Goal: Task Accomplishment & Management: Use online tool/utility

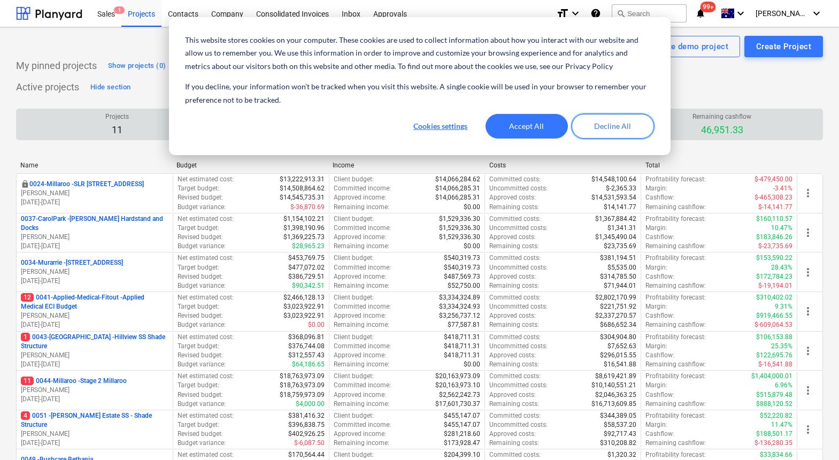
click at [618, 128] on button "Decline All" at bounding box center [613, 126] width 82 height 25
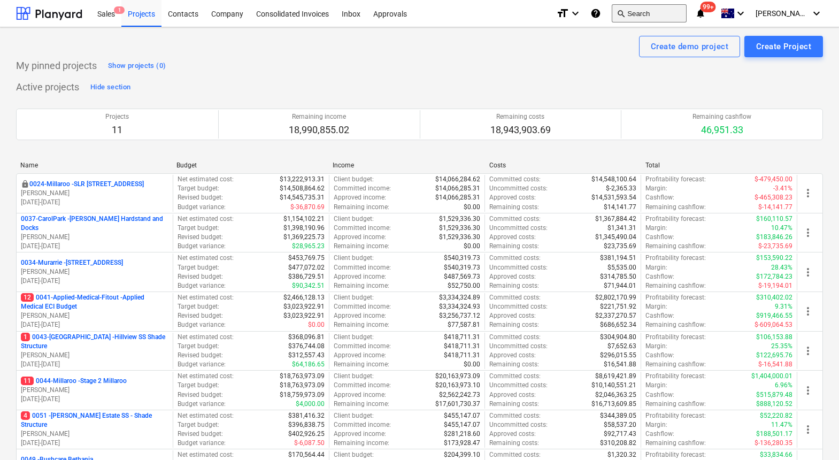
click at [675, 12] on button "search Search" at bounding box center [649, 13] width 75 height 18
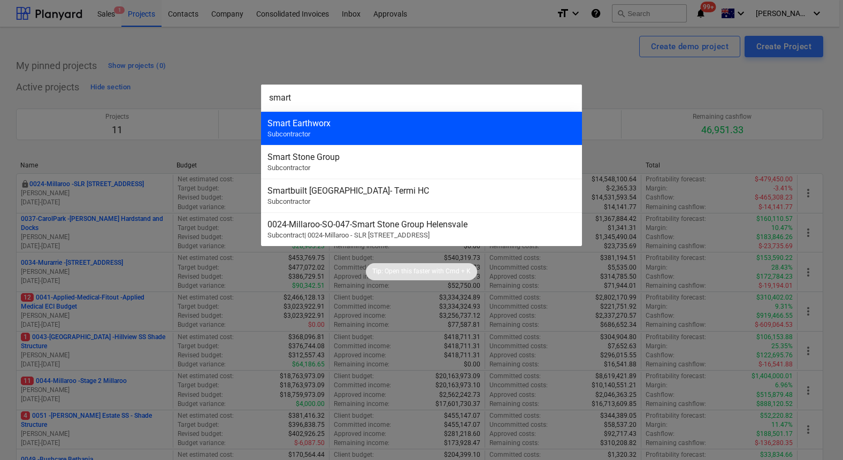
type input "smart"
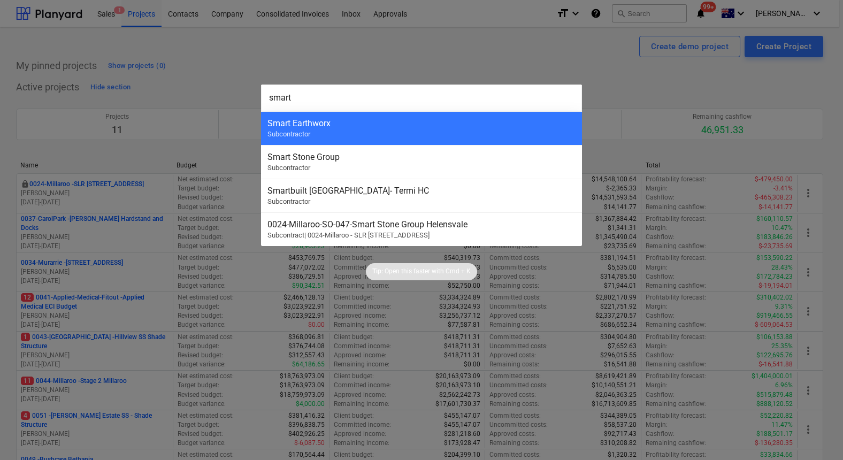
click at [472, 119] on div "Smart Earthworx" at bounding box center [421, 123] width 308 height 10
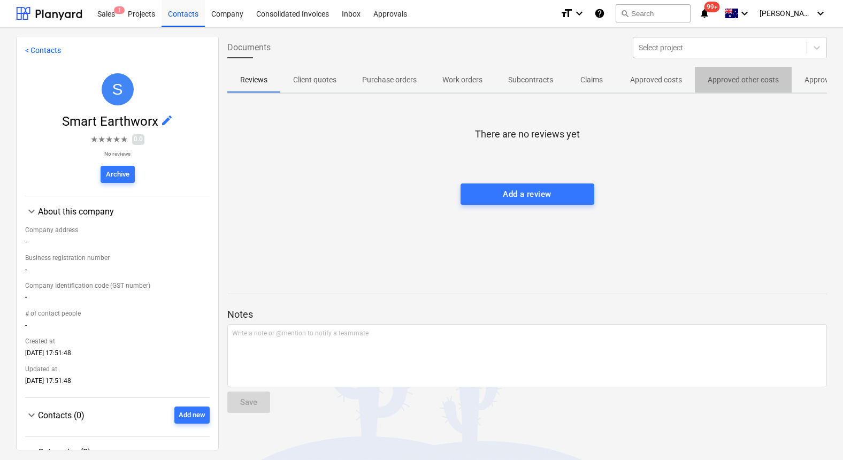
click at [762, 83] on p "Approved other costs" at bounding box center [742, 79] width 71 height 11
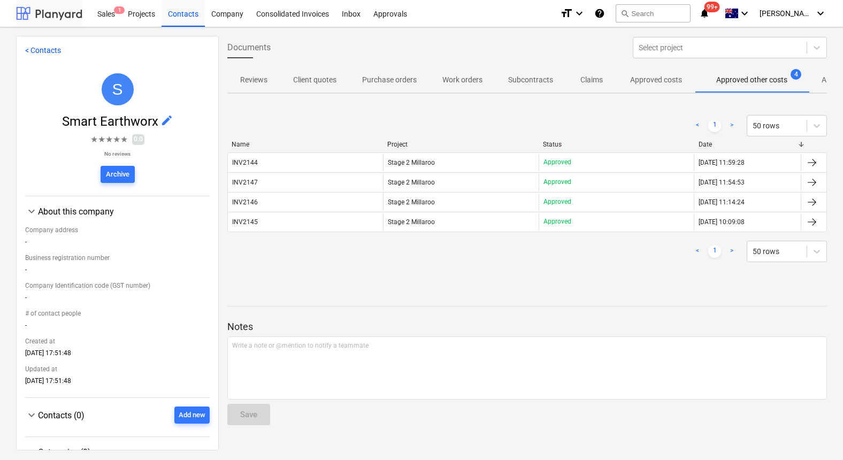
click at [47, 12] on div at bounding box center [49, 13] width 66 height 27
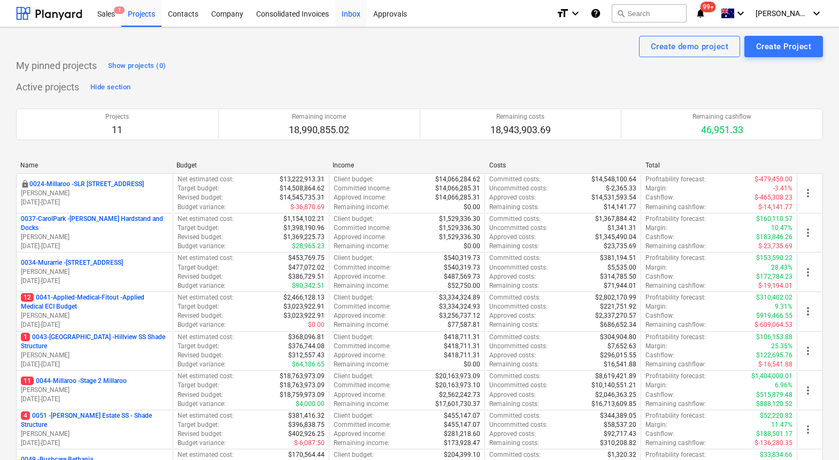
click at [347, 17] on div "Inbox" at bounding box center [351, 12] width 32 height 27
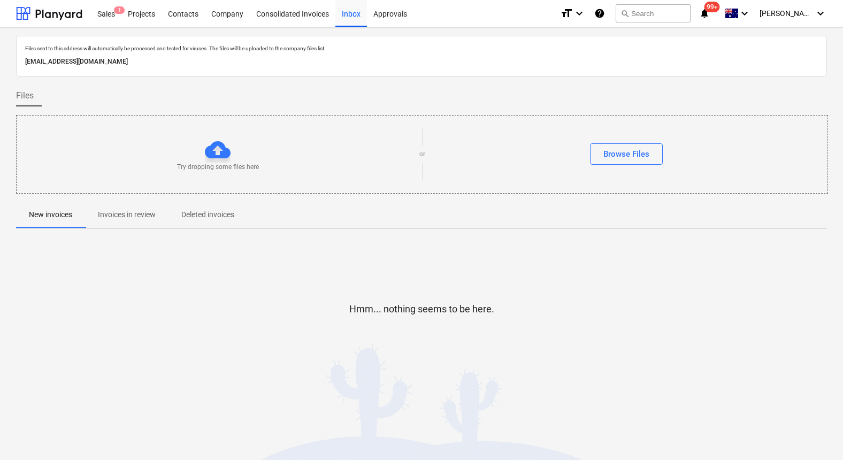
click at [139, 206] on span "Invoices in review" at bounding box center [126, 215] width 83 height 18
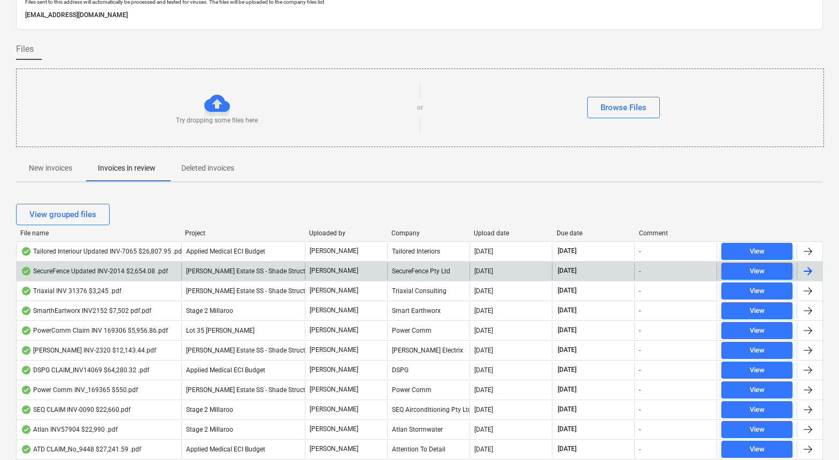
scroll to position [53, 0]
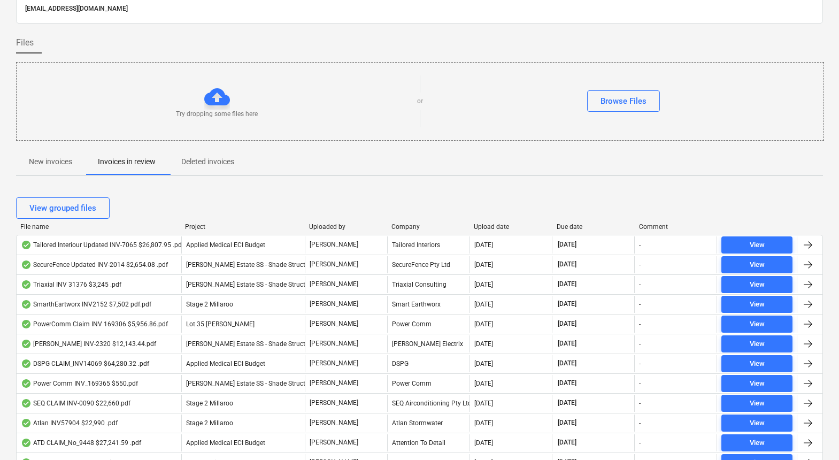
click at [37, 227] on div "File name" at bounding box center [98, 226] width 156 height 7
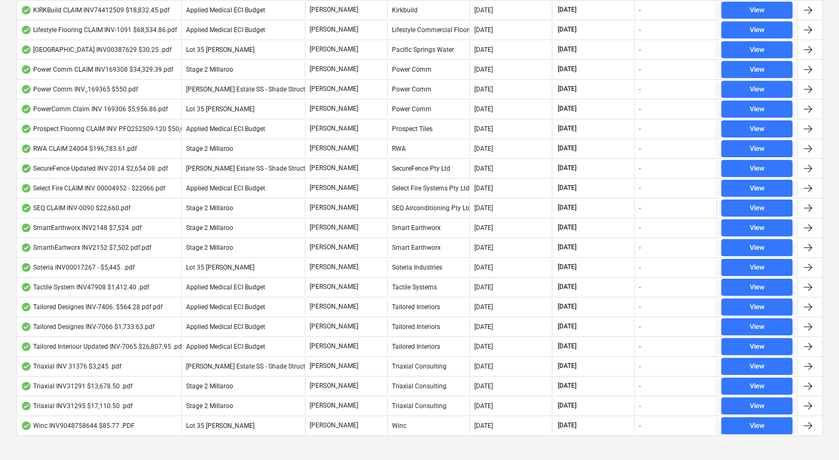
scroll to position [520, 0]
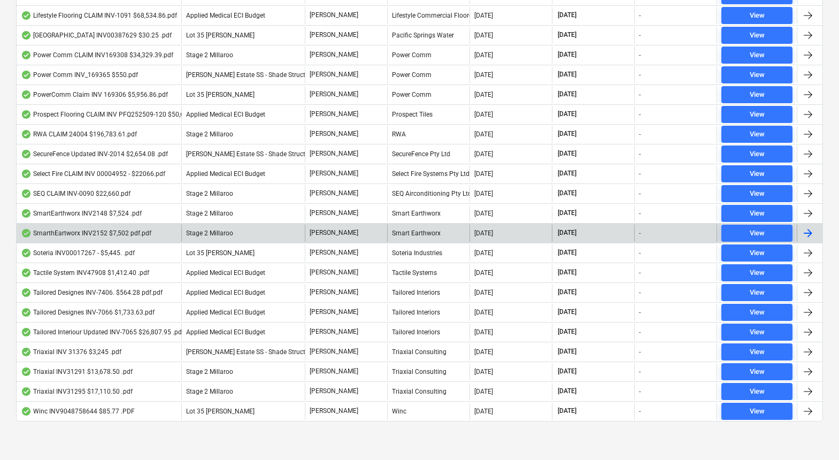
click at [121, 234] on div "SmarthEartworx INV2152 $7,502 pdf.pdf" at bounding box center [86, 233] width 130 height 9
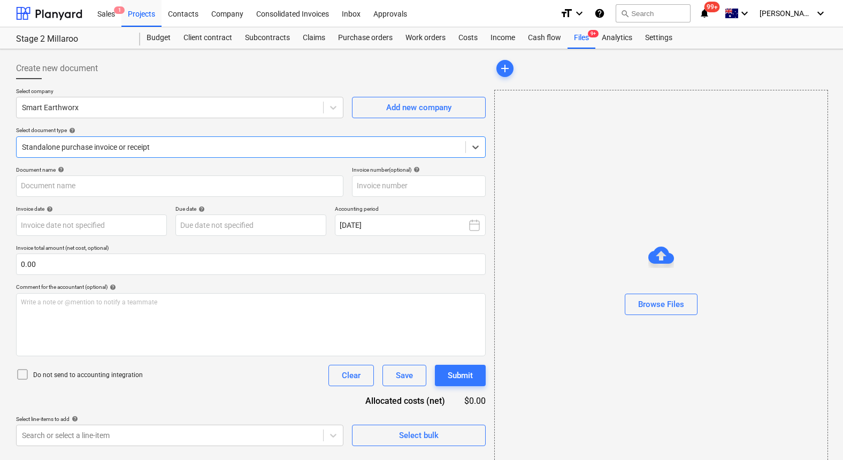
type input "INV2152"
type input "[DATE]"
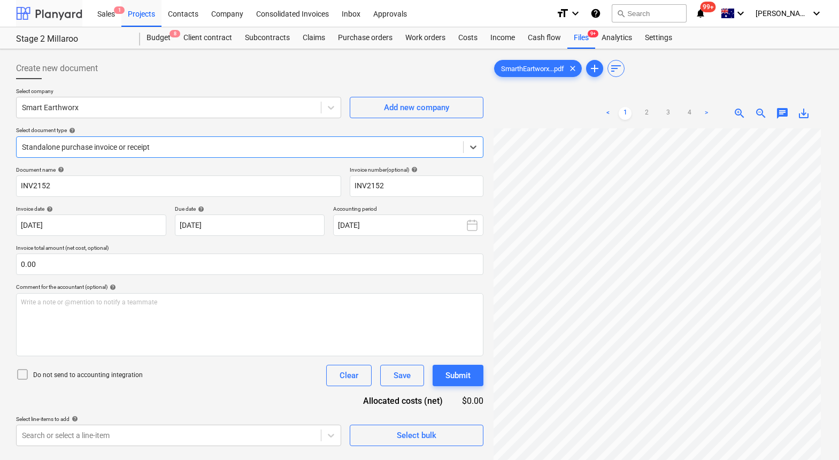
click at [61, 18] on div at bounding box center [49, 13] width 66 height 27
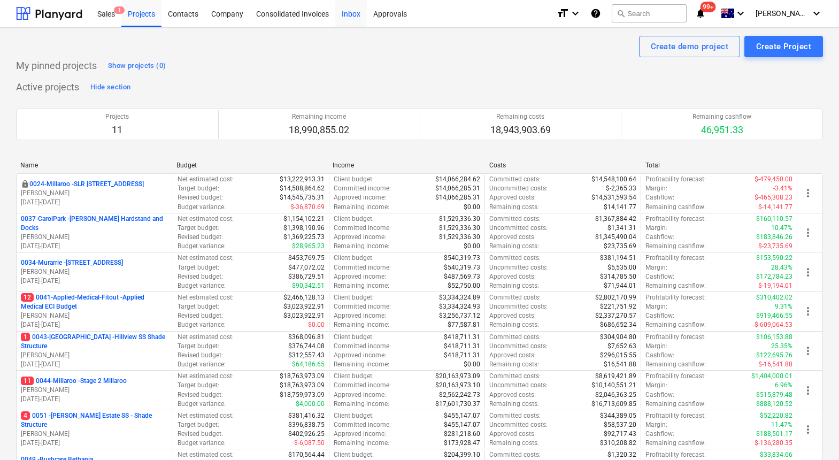
click at [347, 14] on div "Inbox" at bounding box center [351, 12] width 32 height 27
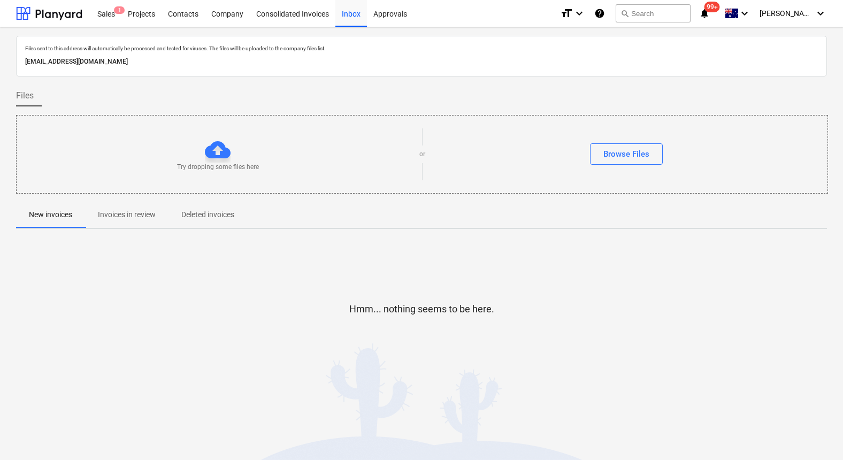
click at [134, 212] on p "Invoices in review" at bounding box center [127, 214] width 58 height 11
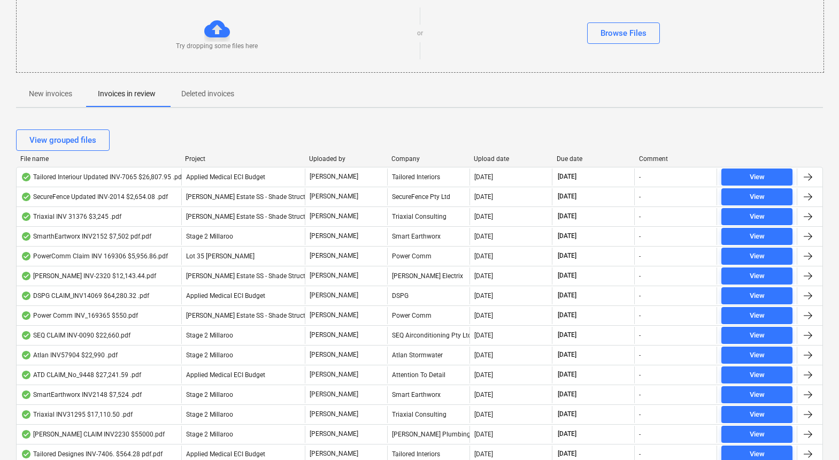
scroll to position [121, 0]
click at [36, 157] on div "File name" at bounding box center [98, 158] width 156 height 7
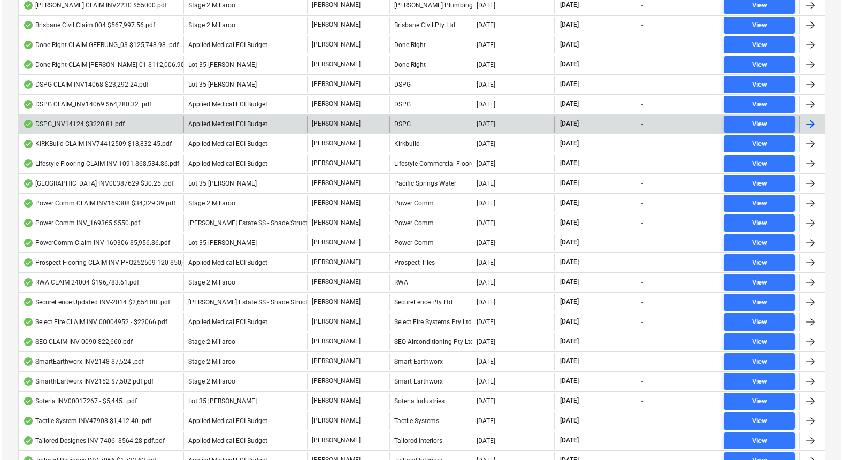
scroll to position [0, 0]
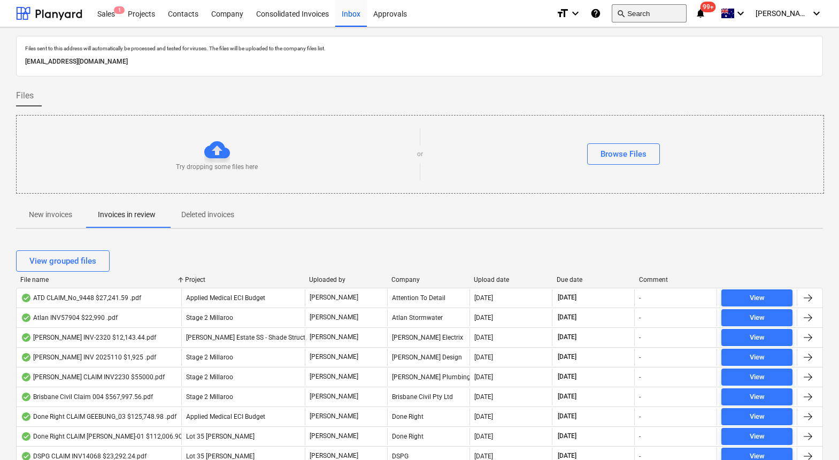
click at [669, 17] on button "search Search" at bounding box center [649, 13] width 75 height 18
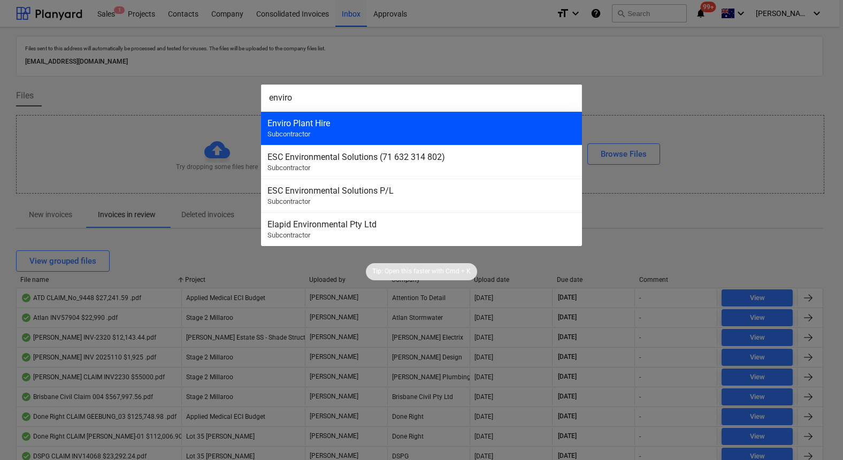
type input "enviro"
click at [464, 119] on div "Enviro Plant Hire" at bounding box center [421, 123] width 308 height 10
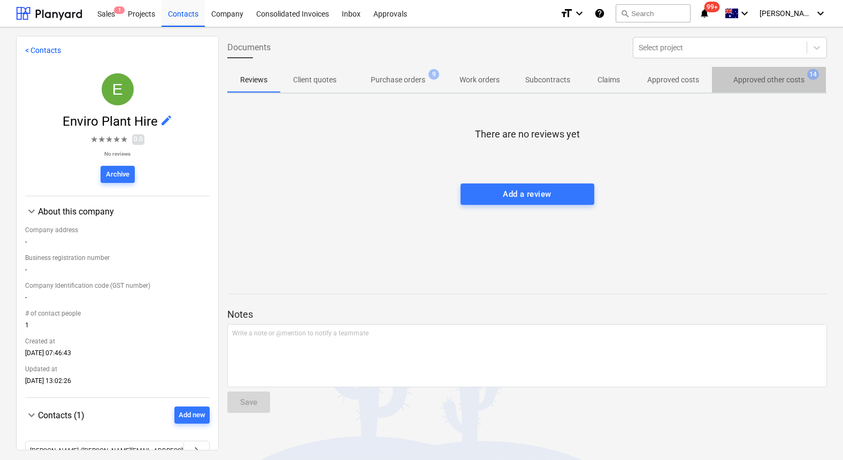
click at [758, 82] on p "Approved other costs" at bounding box center [768, 79] width 71 height 11
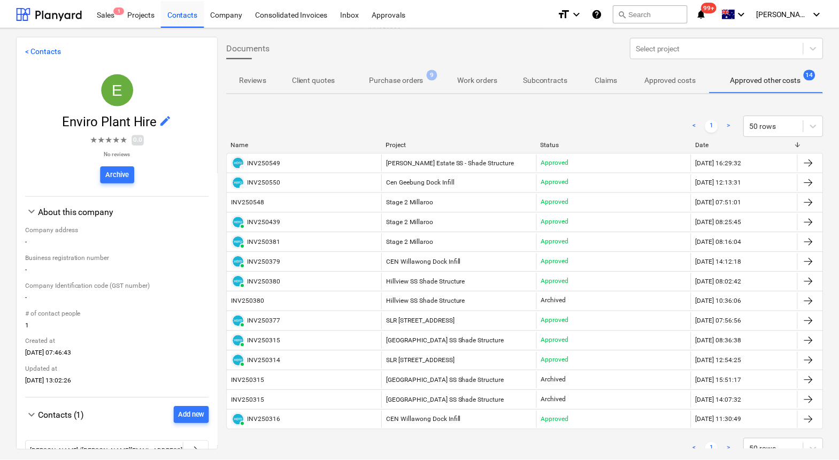
scroll to position [0, 3]
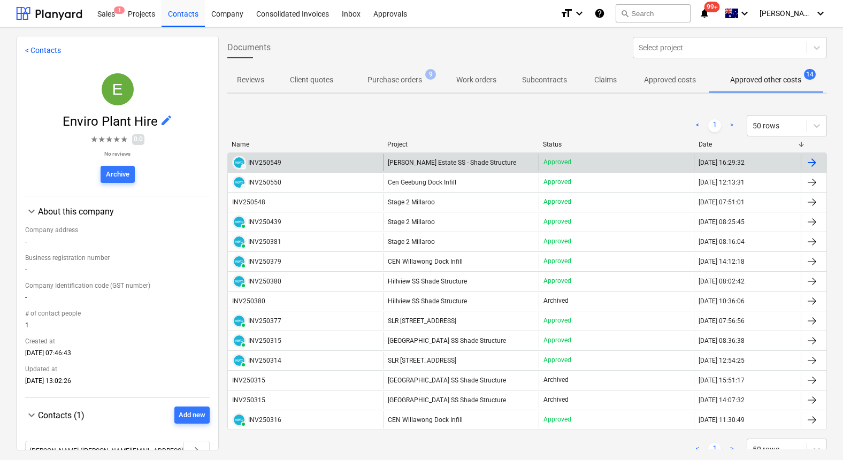
click at [258, 160] on div "INV250549" at bounding box center [264, 162] width 33 height 7
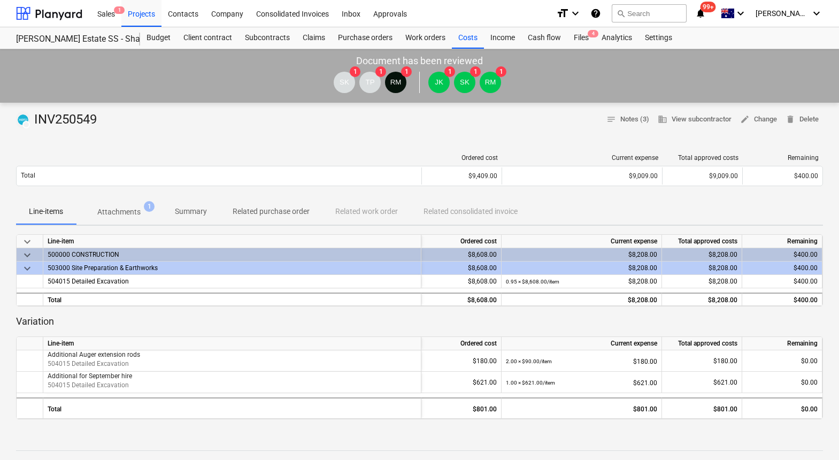
click at [126, 213] on p "Attachments" at bounding box center [118, 211] width 43 height 11
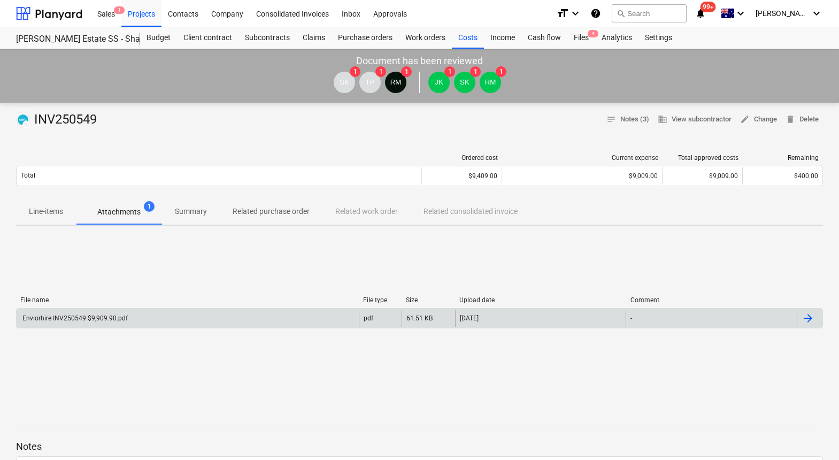
click at [110, 319] on div "Enviorhire INV250549 $9,909.90.pdf" at bounding box center [74, 317] width 107 height 7
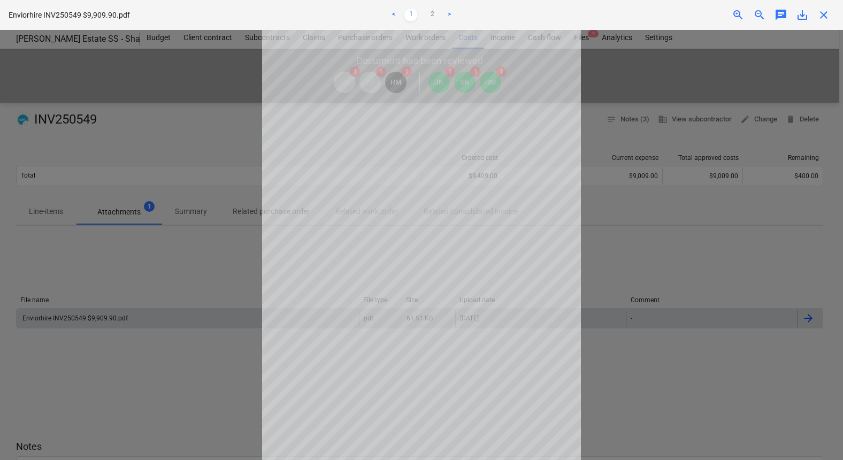
click at [798, 14] on span "save_alt" at bounding box center [802, 15] width 13 height 13
click at [238, 243] on div at bounding box center [421, 245] width 843 height 430
click at [826, 16] on span "close" at bounding box center [823, 15] width 13 height 13
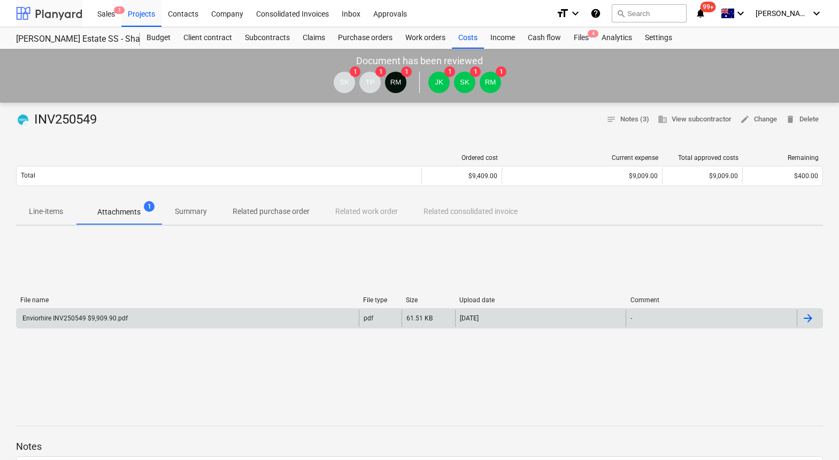
click at [50, 18] on div at bounding box center [49, 13] width 66 height 27
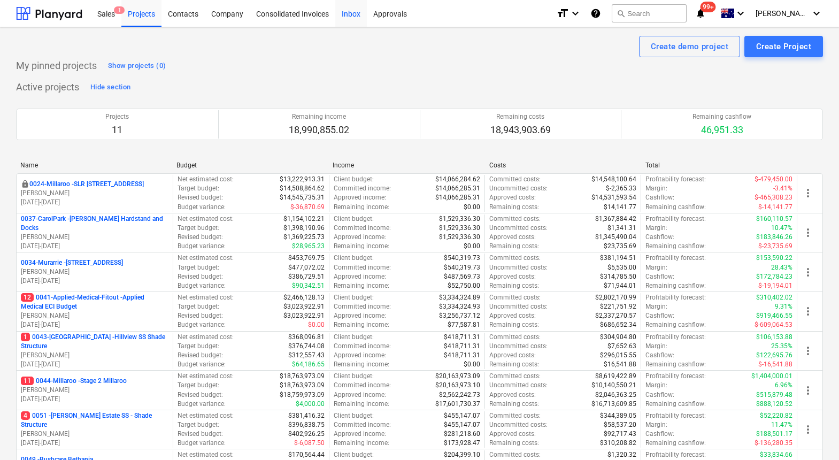
click at [350, 14] on div "Inbox" at bounding box center [351, 12] width 32 height 27
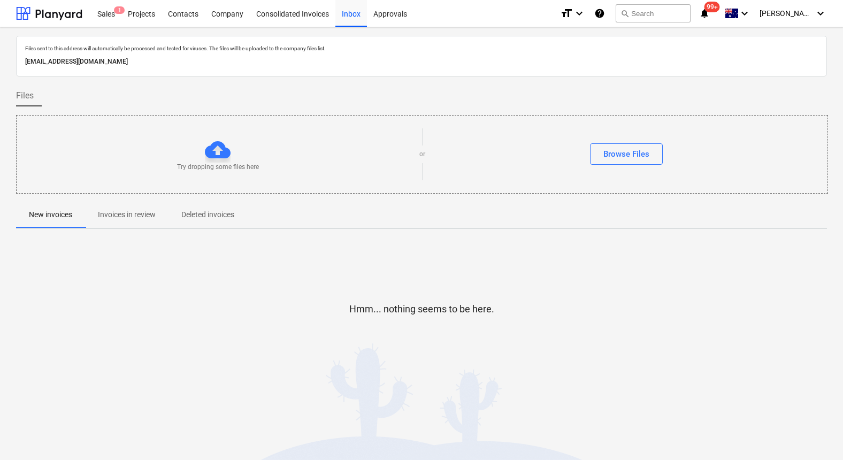
click at [144, 215] on p "Invoices in review" at bounding box center [127, 214] width 58 height 11
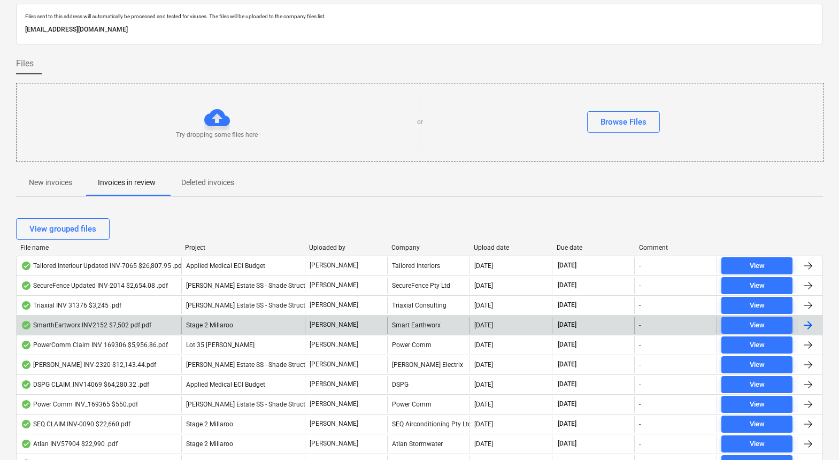
scroll to position [37, 0]
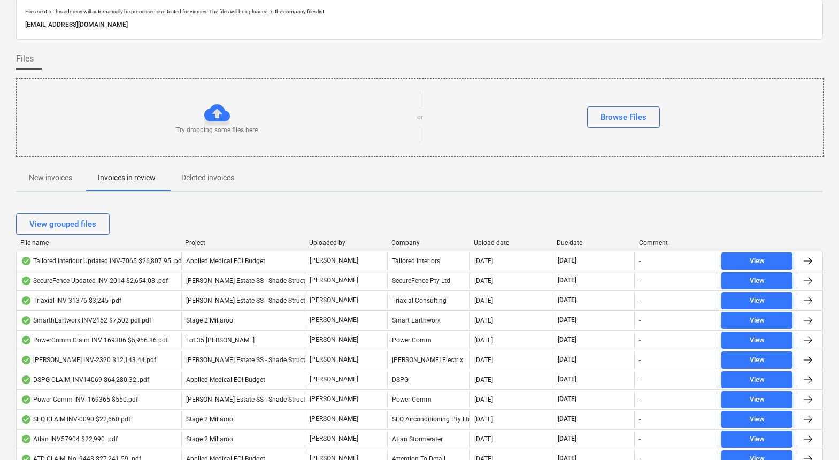
click at [42, 242] on div "File name" at bounding box center [98, 242] width 156 height 7
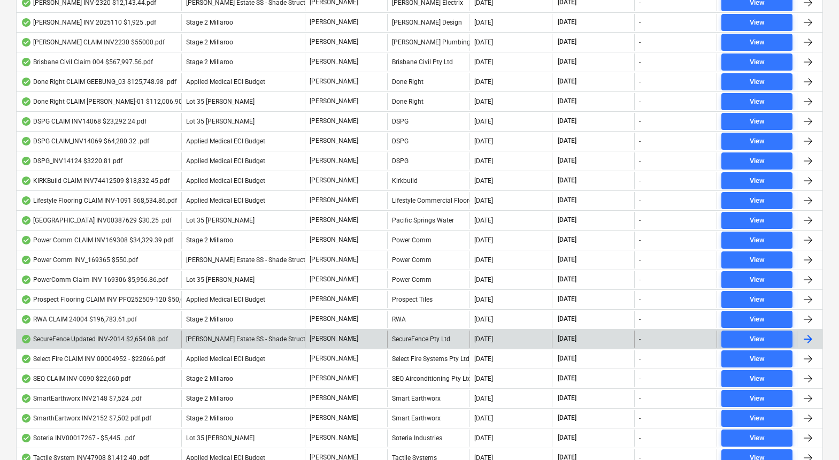
scroll to position [0, 0]
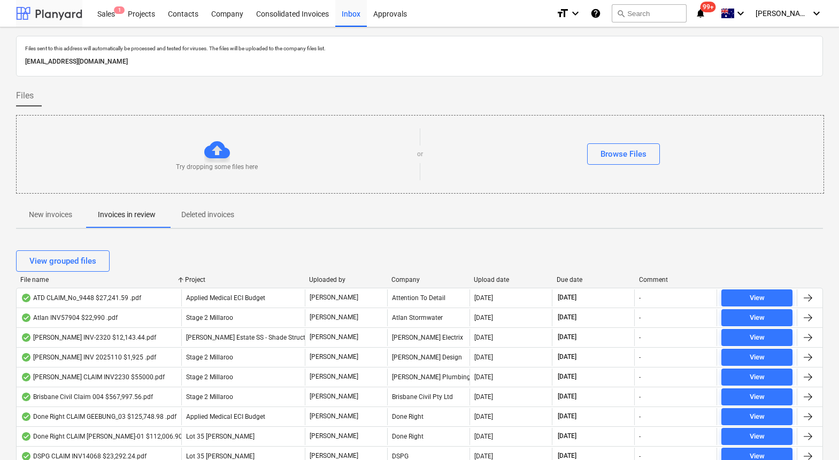
click at [57, 6] on div at bounding box center [49, 13] width 66 height 27
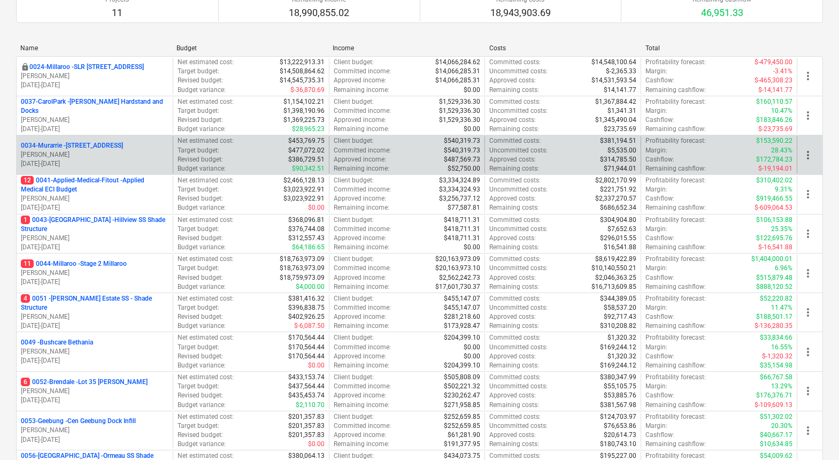
scroll to position [119, 0]
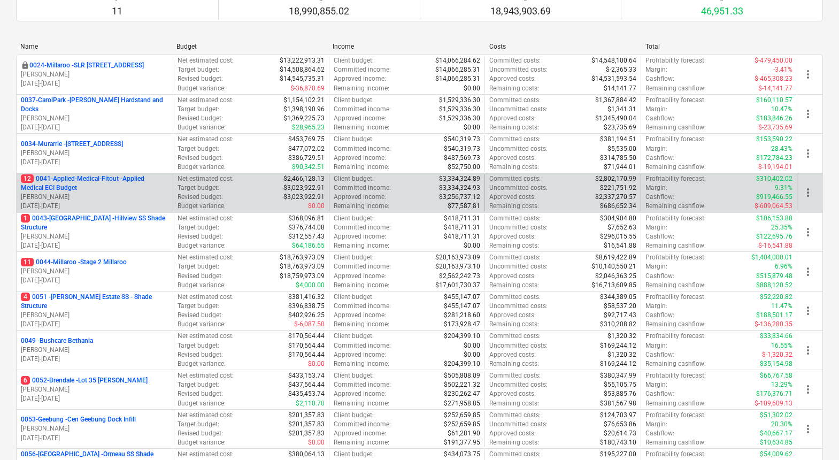
click at [94, 181] on p "12 0041-Applied-Medical-Fitout - Applied Medical ECI Budget" at bounding box center [95, 183] width 148 height 18
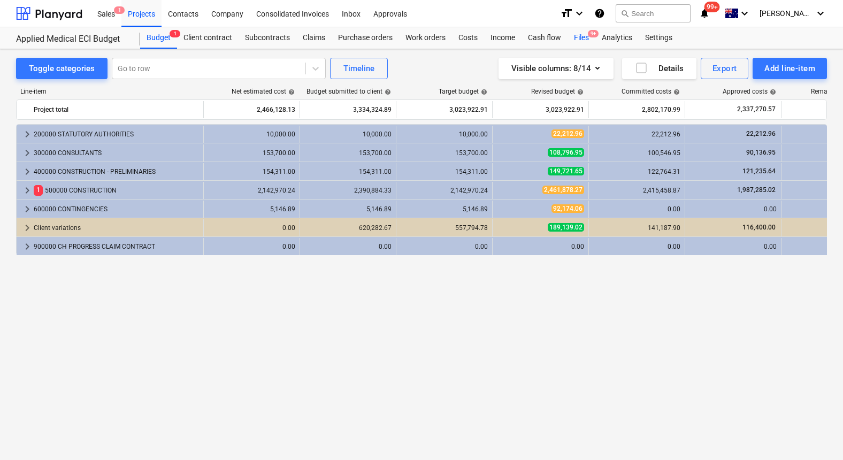
click at [583, 36] on div "Files 9+" at bounding box center [581, 37] width 28 height 21
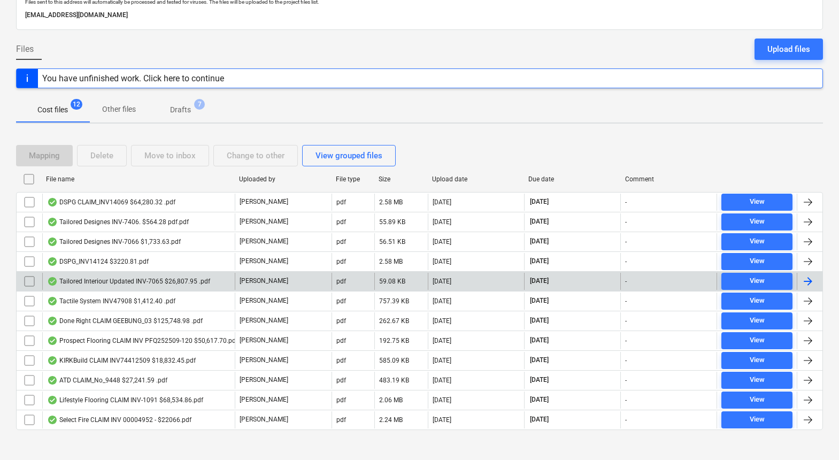
scroll to position [77, 0]
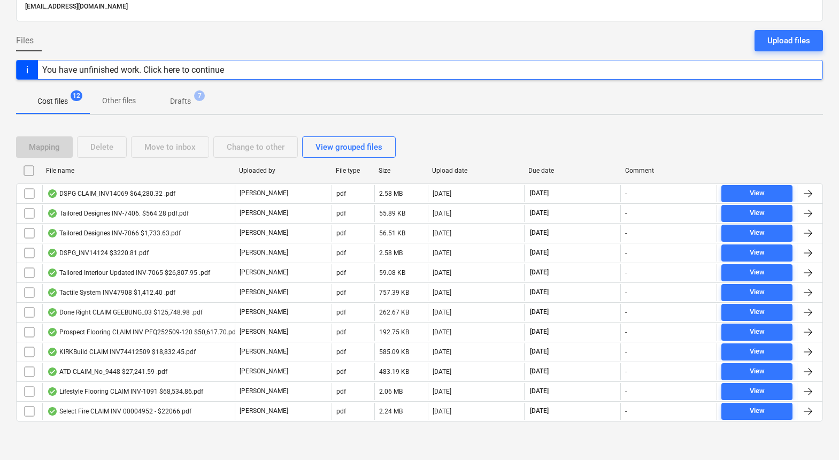
click at [61, 169] on div "File name" at bounding box center [138, 170] width 184 height 7
checkbox input "false"
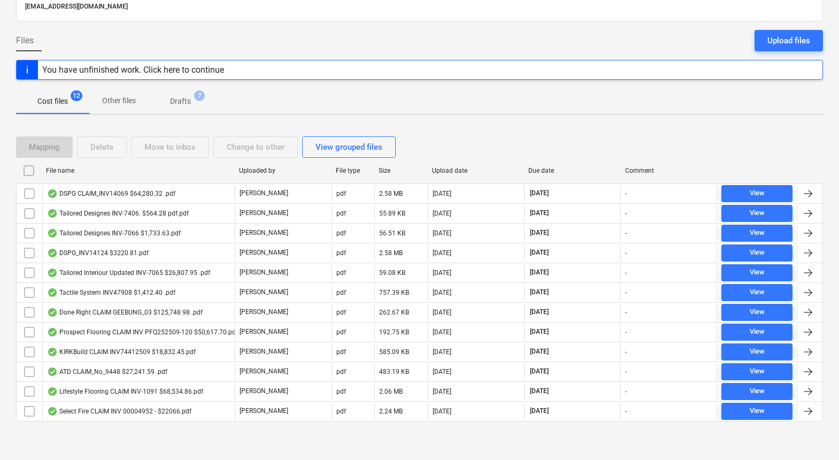
checkbox input "false"
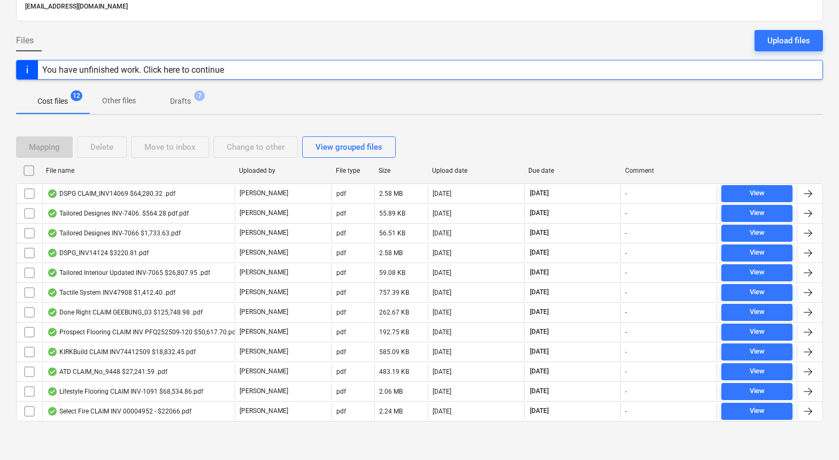
checkbox input "false"
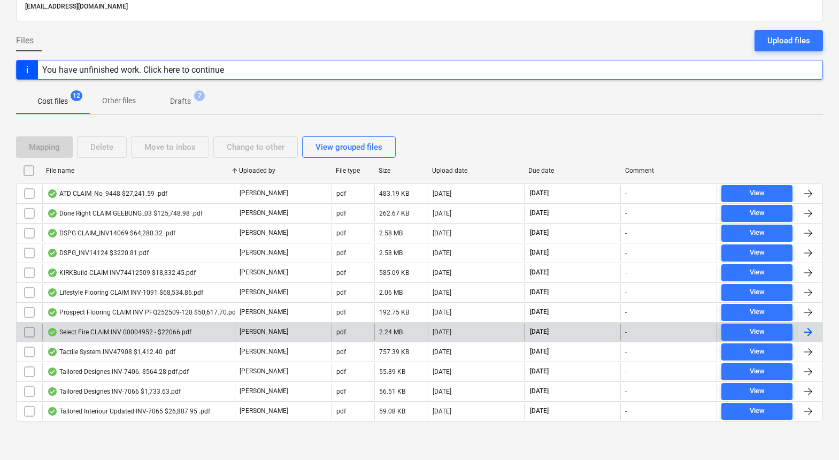
click at [27, 333] on input "checkbox" at bounding box center [29, 331] width 17 height 17
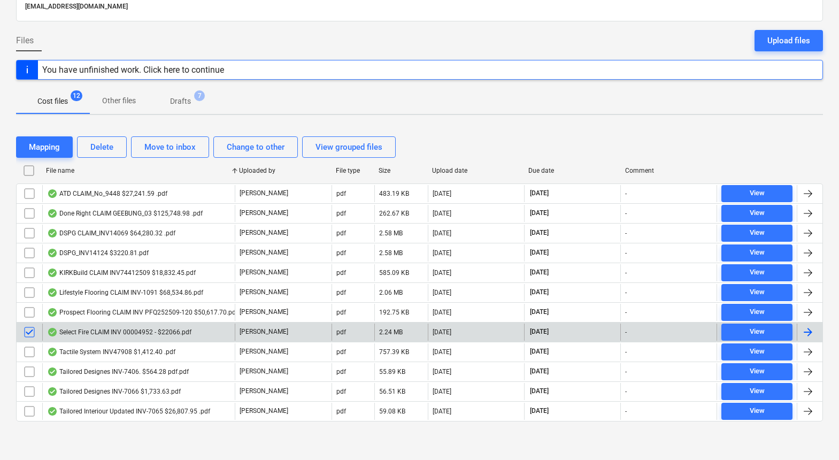
click at [132, 332] on div "Select Fire CLAIM INV 00004952 - $22066.pdf" at bounding box center [119, 332] width 144 height 9
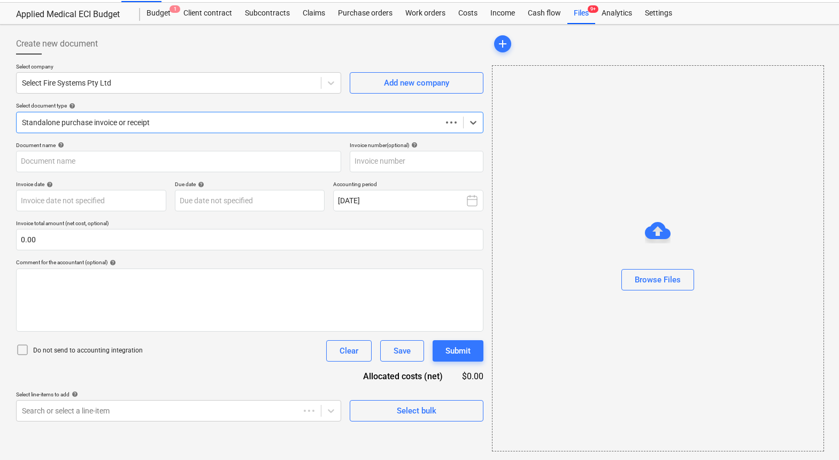
scroll to position [25, 0]
type input "4952"
type input "[DATE]"
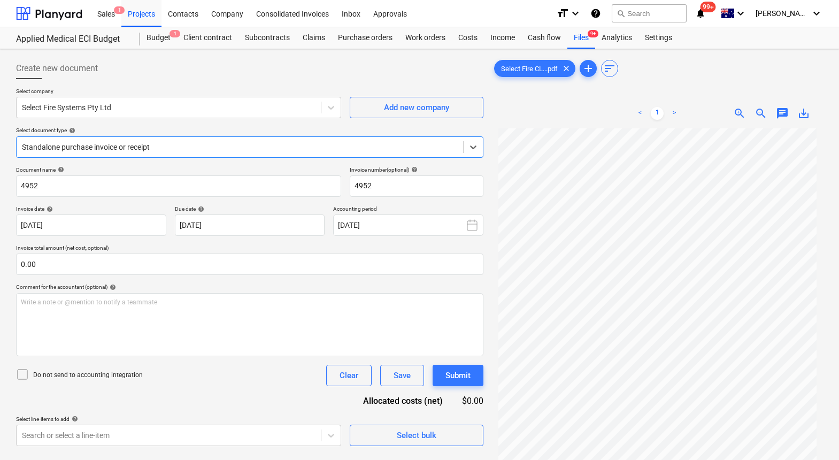
scroll to position [22, 0]
click at [740, 113] on span "zoom_in" at bounding box center [739, 113] width 13 height 13
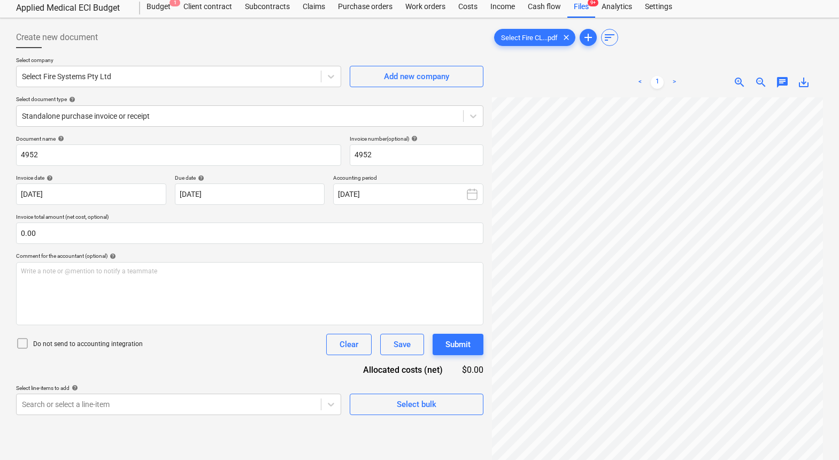
scroll to position [29, 0]
click at [803, 87] on span "save_alt" at bounding box center [803, 84] width 13 height 13
